Goal: Transaction & Acquisition: Obtain resource

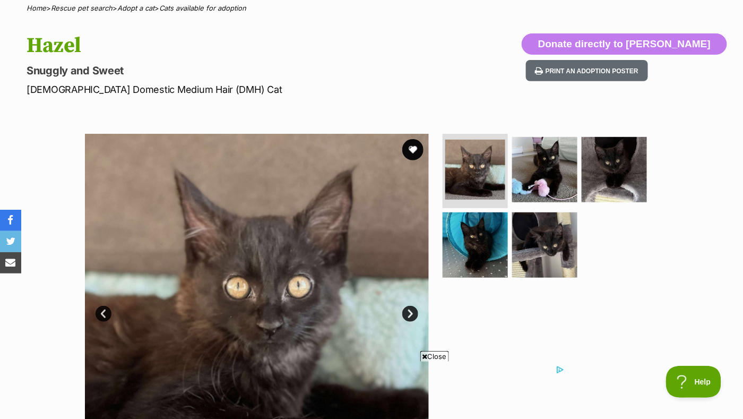
scroll to position [86, 0]
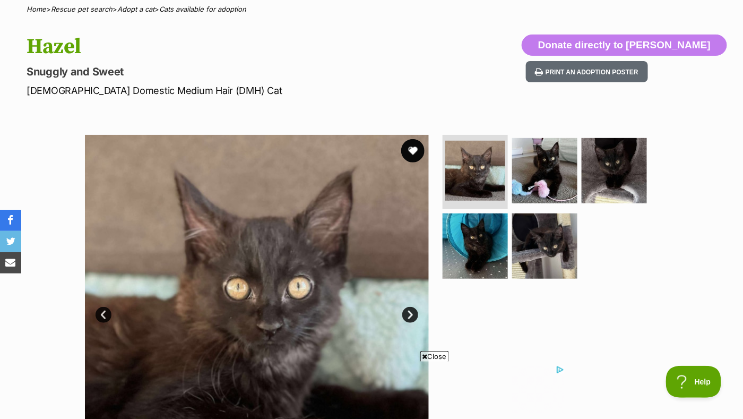
click at [410, 146] on button "favourite" at bounding box center [412, 150] width 23 height 23
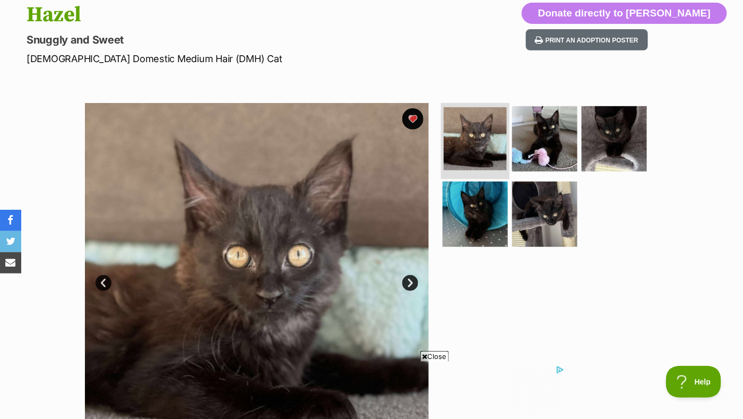
scroll to position [107, 0]
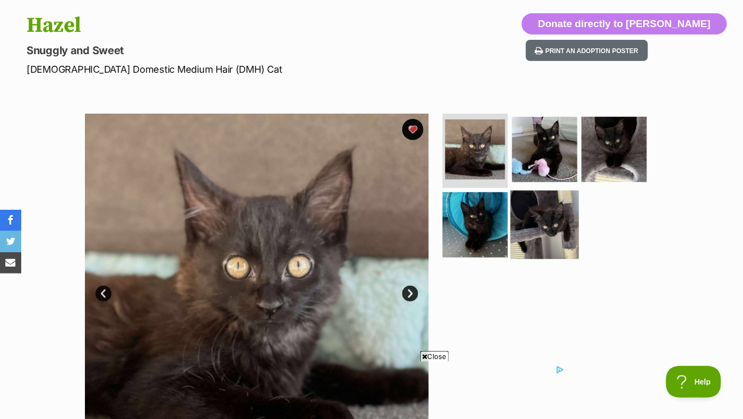
click at [547, 211] on img at bounding box center [544, 224] width 68 height 68
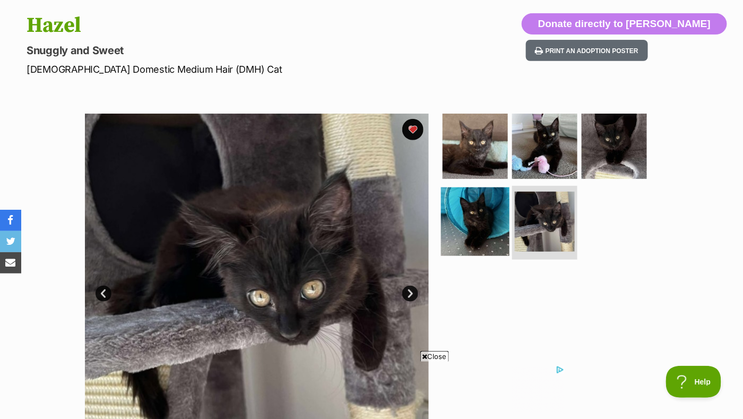
click at [476, 218] on img at bounding box center [475, 221] width 68 height 68
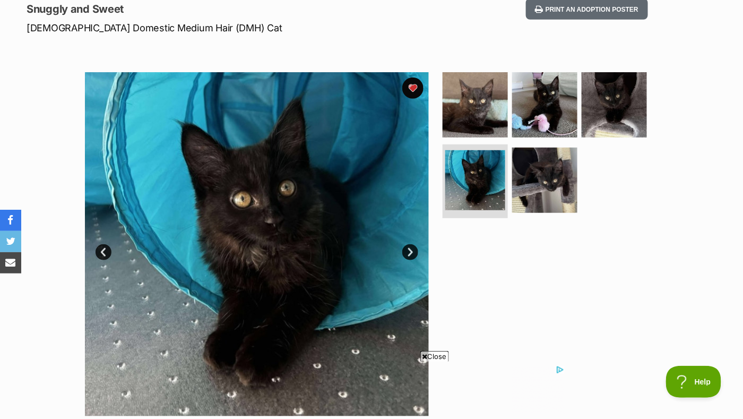
scroll to position [149, 0]
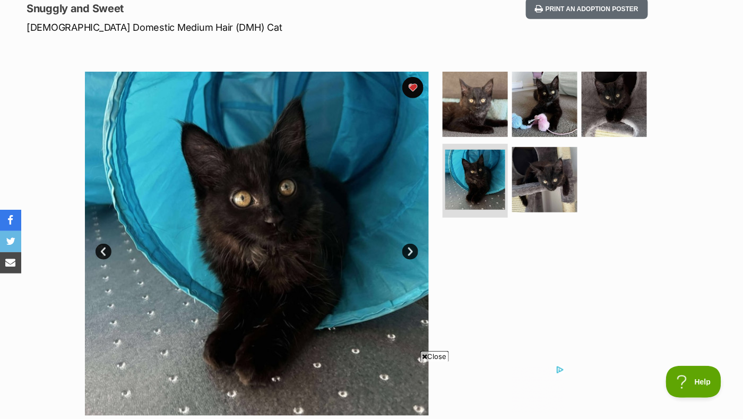
click at [408, 256] on link "Next" at bounding box center [410, 252] width 16 height 16
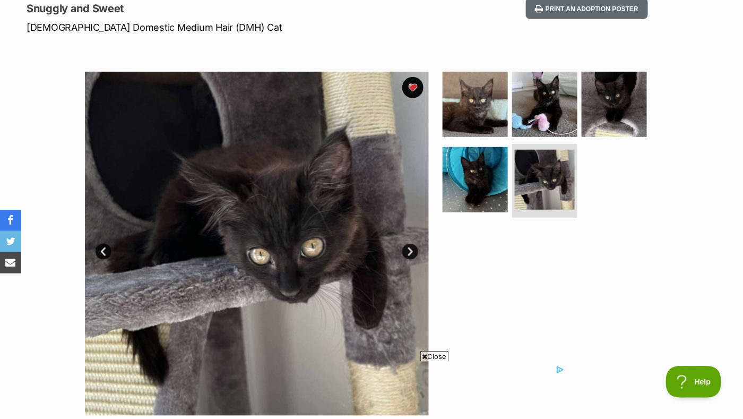
click at [408, 256] on link "Next" at bounding box center [410, 252] width 16 height 16
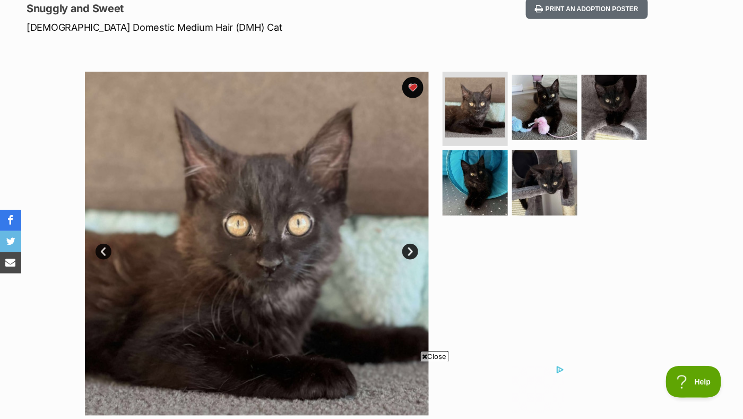
click at [408, 256] on link "Next" at bounding box center [410, 252] width 16 height 16
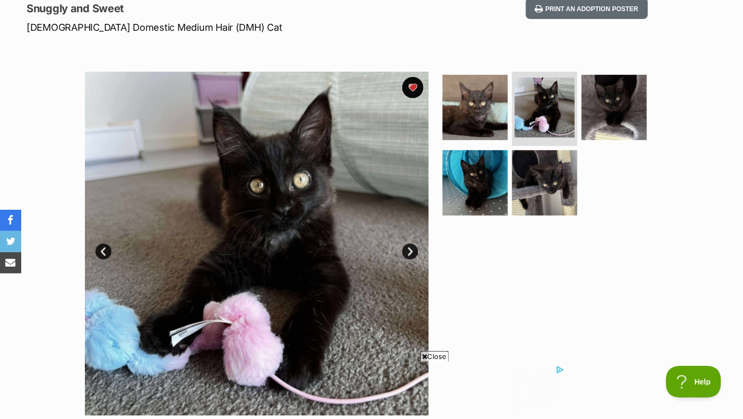
click at [408, 256] on link "Next" at bounding box center [410, 252] width 16 height 16
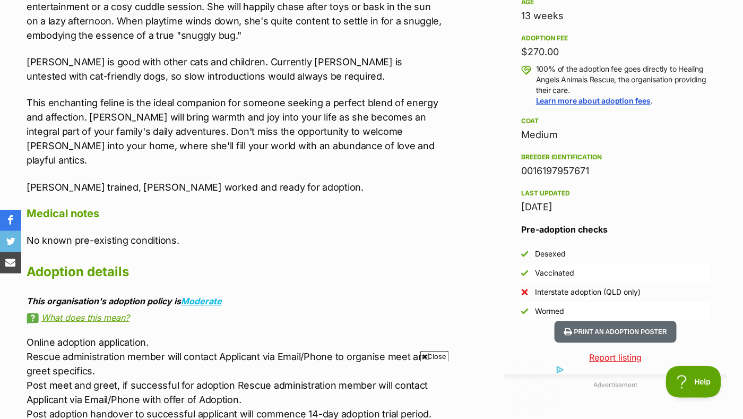
scroll to position [747, 0]
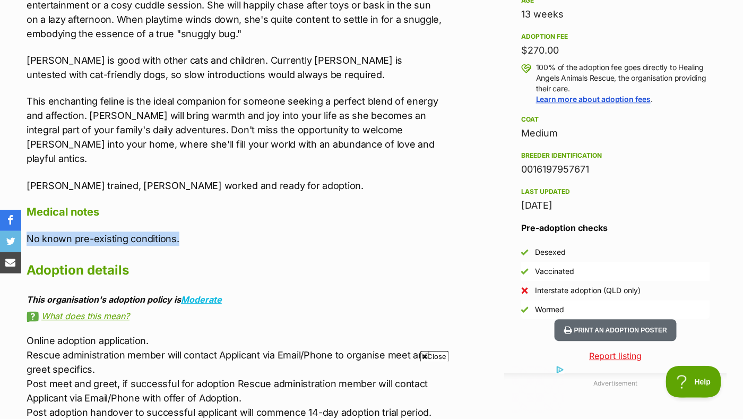
drag, startPoint x: 29, startPoint y: 210, endPoint x: 180, endPoint y: 202, distance: 151.4
click at [180, 231] on p "No known pre-existing conditions." at bounding box center [235, 238] width 416 height 14
copy p "No known pre-existing conditions."
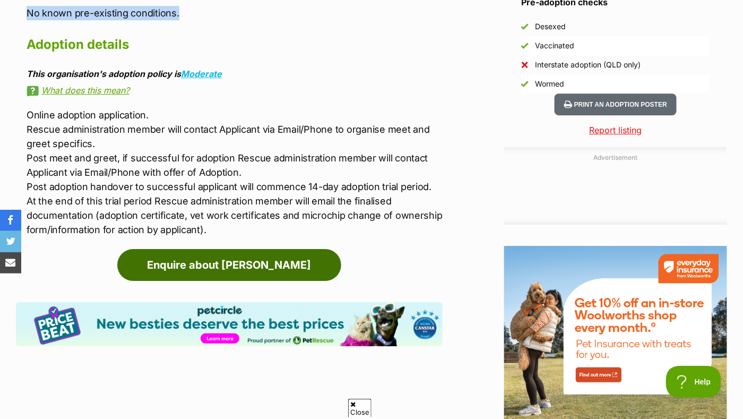
scroll to position [0, 0]
click at [275, 249] on link "Enquire about [PERSON_NAME]" at bounding box center [229, 265] width 224 height 32
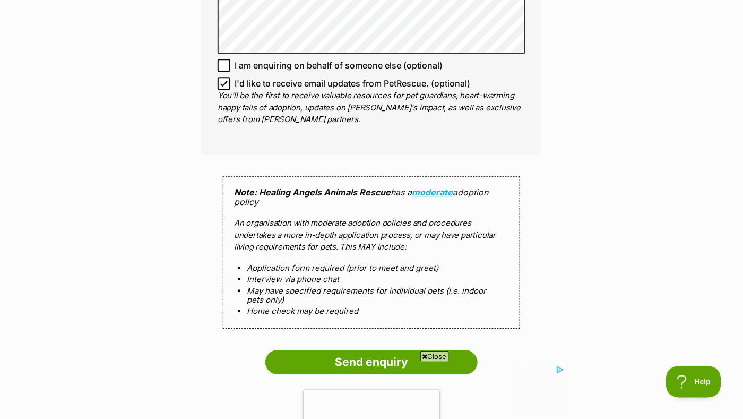
scroll to position [834, 0]
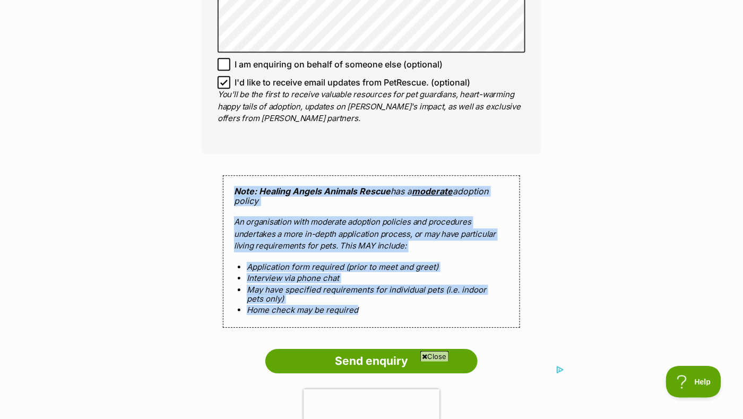
drag, startPoint x: 235, startPoint y: 182, endPoint x: 418, endPoint y: 299, distance: 217.4
click at [418, 299] on div "Note: Healing Angels Animals Rescue has a moderate adoption policy An organisat…" at bounding box center [371, 251] width 297 height 153
drag, startPoint x: 418, startPoint y: 299, endPoint x: 366, endPoint y: 255, distance: 68.5
copy div "Note: Healing Angels Animals Rescue has a moderate adoption policy An organisat…"
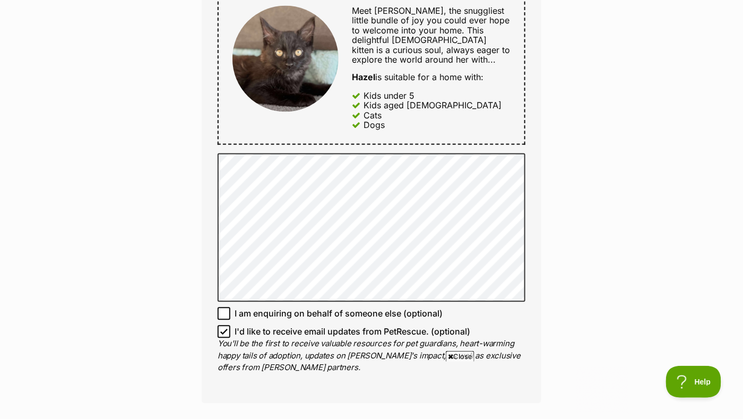
scroll to position [540, 0]
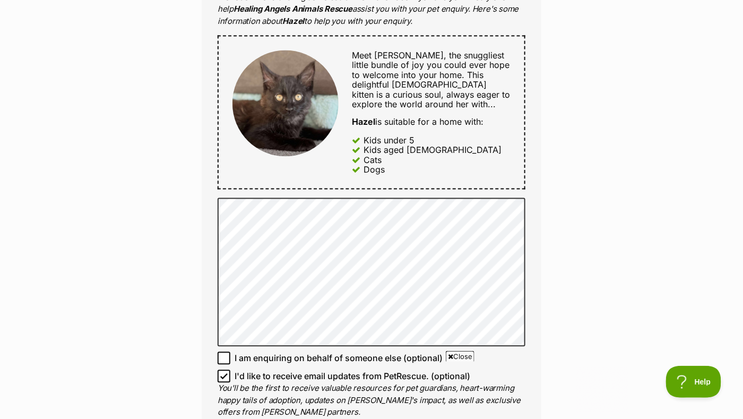
click at [601, 120] on div "Enquire about [PERSON_NAME] Want to increase your chances of a successful enqui…" at bounding box center [371, 205] width 743 height 1299
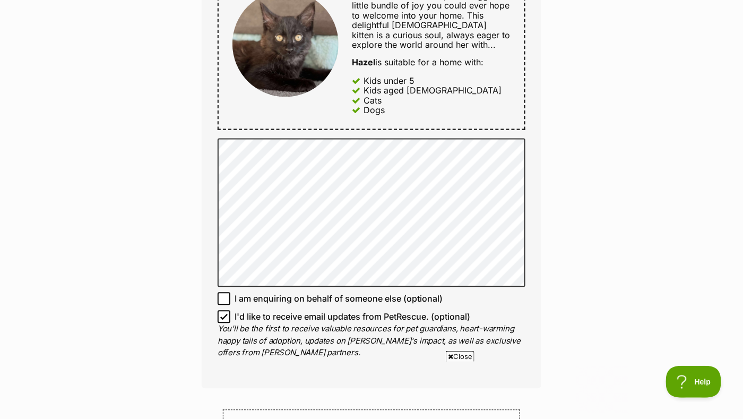
scroll to position [598, 0]
